Goal: Task Accomplishment & Management: Use online tool/utility

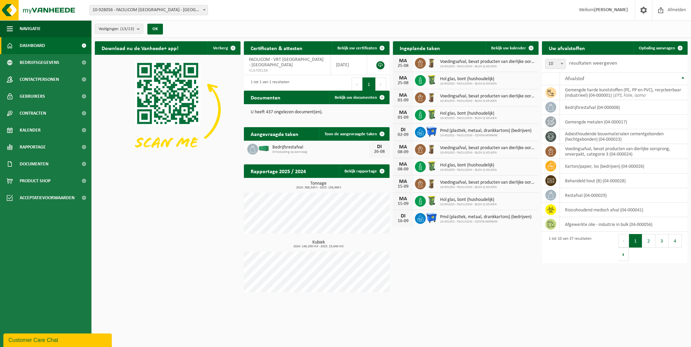
click at [45, 48] on span "Dashboard" at bounding box center [32, 45] width 25 height 17
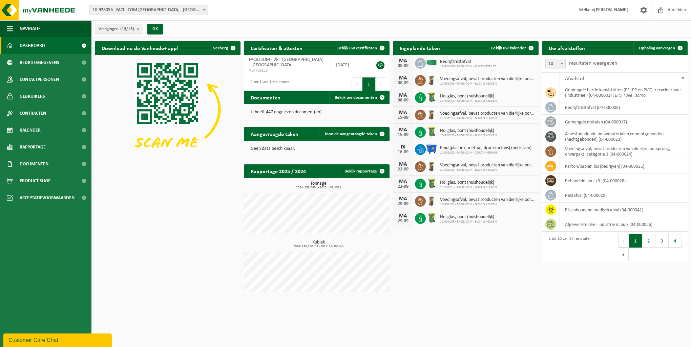
click at [450, 61] on span "Bedrijfsrestafval" at bounding box center [468, 61] width 56 height 5
click at [532, 48] on span at bounding box center [531, 48] width 14 height 14
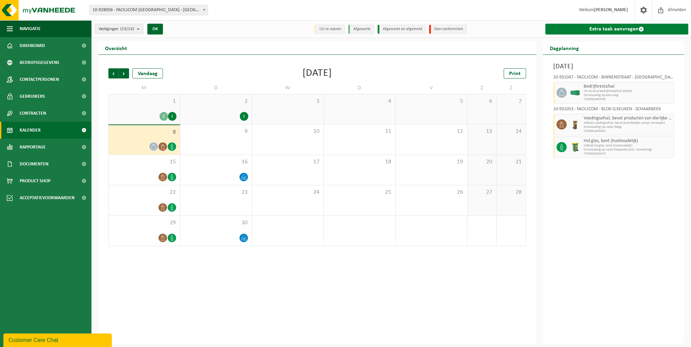
click at [601, 30] on link "Extra taak aanvragen" at bounding box center [616, 29] width 143 height 11
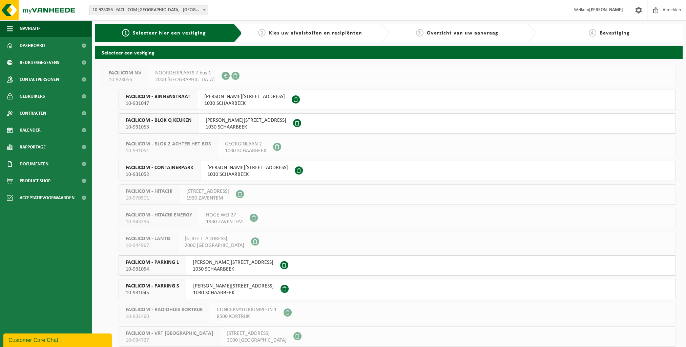
click at [239, 170] on span "AUGUST REYERSLAAN 52" at bounding box center [247, 168] width 81 height 7
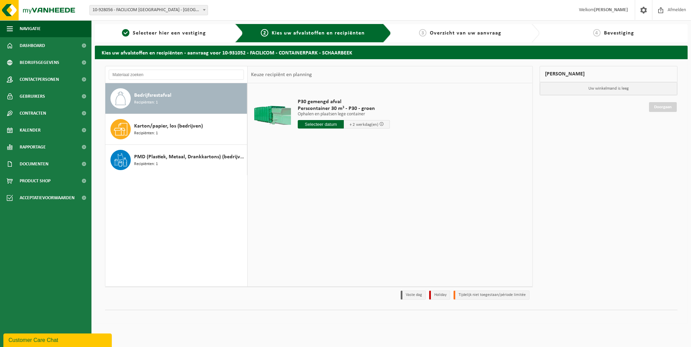
click at [165, 96] on span "Bedrijfsrestafval" at bounding box center [152, 95] width 37 height 8
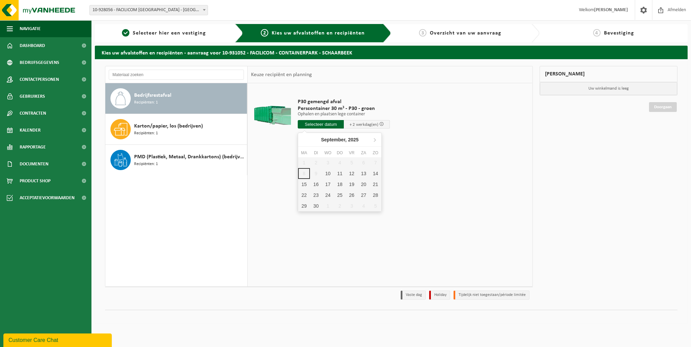
click at [324, 123] on input "text" at bounding box center [321, 124] width 46 height 8
click at [323, 172] on div "10" at bounding box center [328, 173] width 12 height 11
type input "Van 2025-09-10"
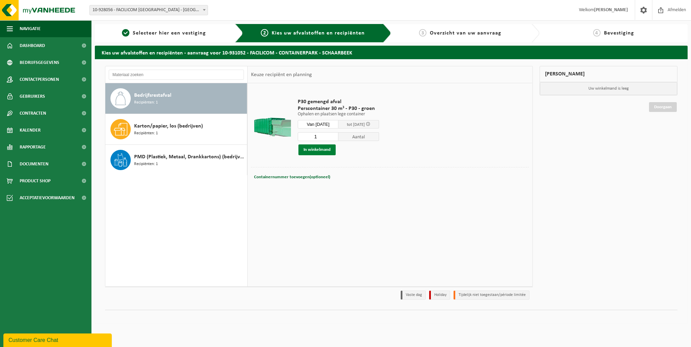
click at [319, 150] on button "In winkelmand" at bounding box center [316, 150] width 37 height 11
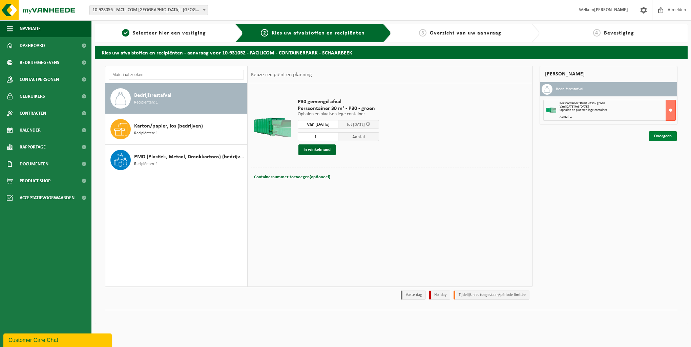
click at [655, 135] on link "Doorgaan" at bounding box center [663, 136] width 28 height 10
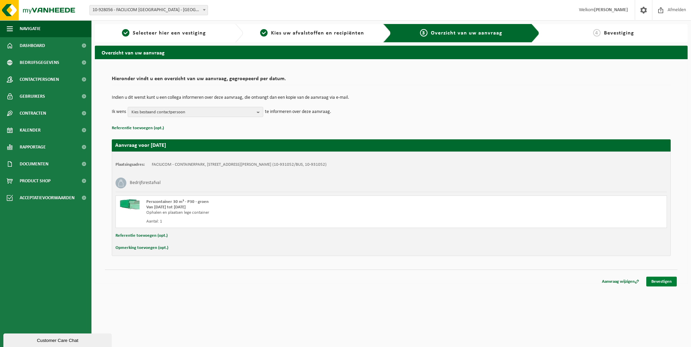
click at [662, 281] on link "Bevestigen" at bounding box center [661, 282] width 30 height 10
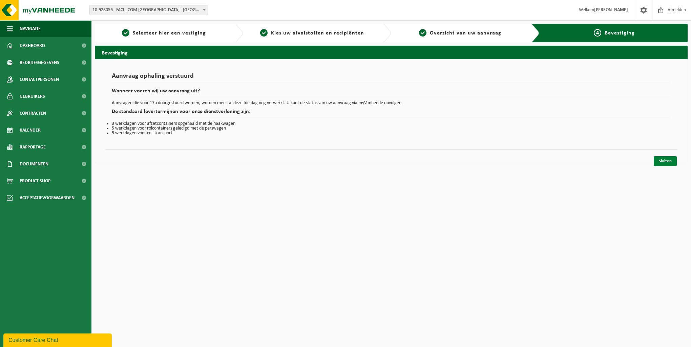
click at [659, 161] on link "Sluiten" at bounding box center [664, 161] width 23 height 10
